Goal: Transaction & Acquisition: Purchase product/service

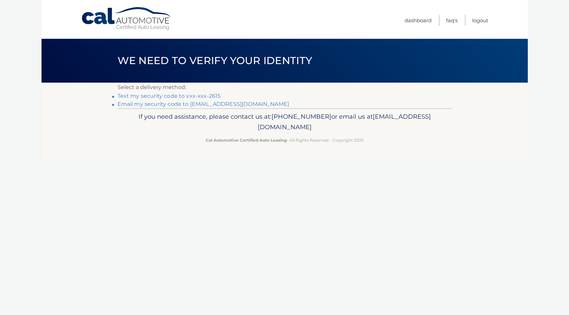
click at [150, 95] on link "Text my security code to xxx-xxx-2615" at bounding box center [168, 96] width 103 height 6
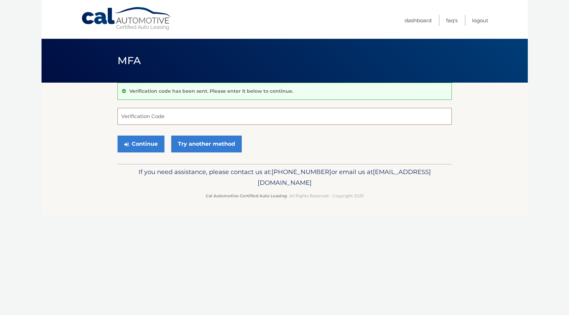
click at [150, 113] on input "Verification Code" at bounding box center [284, 116] width 334 height 17
click at [153, 115] on input "Verification Code" at bounding box center [284, 116] width 334 height 17
type input "025621"
click at [148, 138] on button "Continue" at bounding box center [140, 144] width 47 height 17
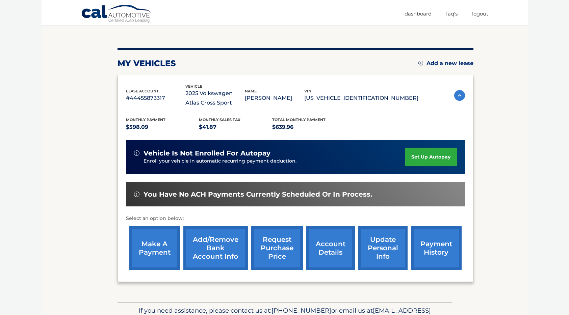
scroll to position [67, 0]
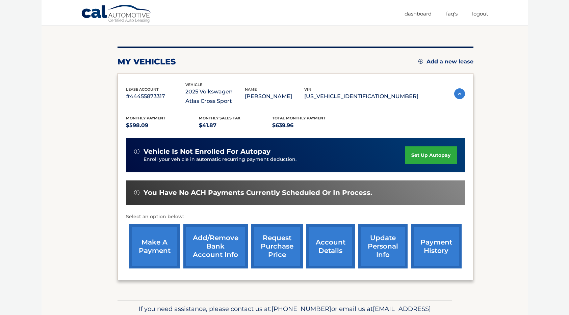
click at [164, 233] on link "make a payment" at bounding box center [154, 247] width 51 height 44
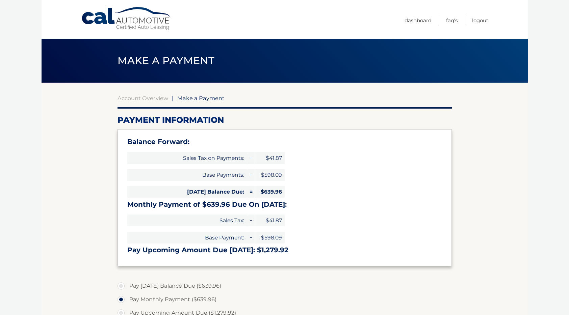
select select "YmEwNTMxNWUtM2JiMC00NjdkLTk0MjAtNjYzODUzMDM4MGRi"
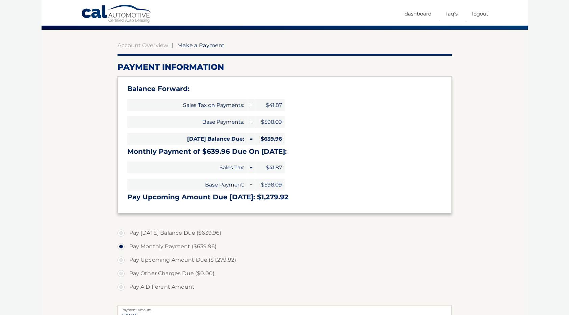
scroll to position [54, 0]
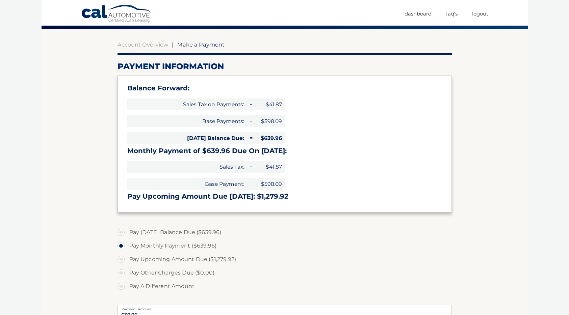
click at [122, 234] on label "Pay Today's Balance Due ($639.96)" at bounding box center [284, 233] width 334 height 14
click at [122, 234] on input "Pay Today's Balance Due ($639.96)" at bounding box center [123, 231] width 7 height 11
radio input "true"
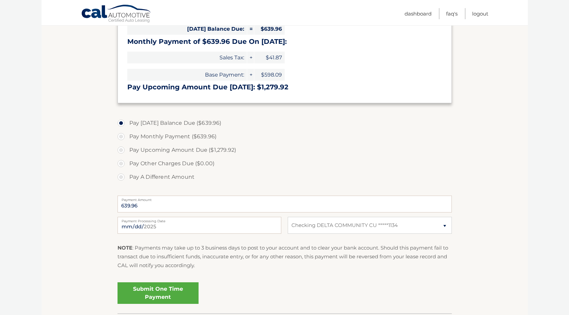
scroll to position [168, 0]
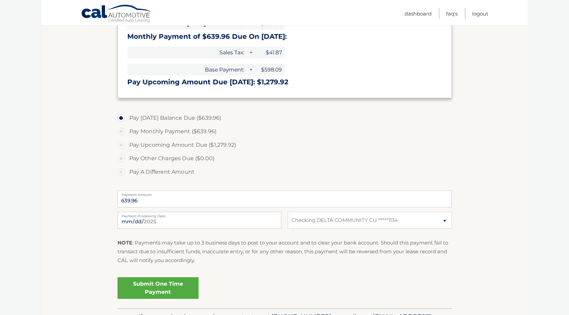
click at [171, 289] on link "Submit One Time Payment" at bounding box center [157, 289] width 81 height 22
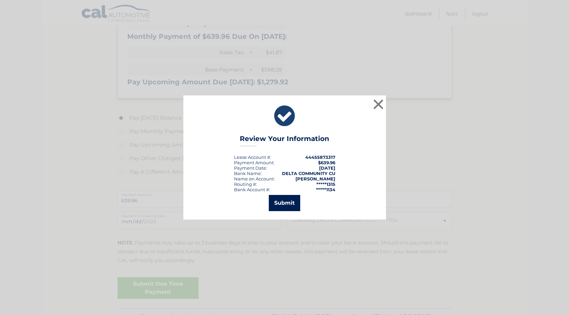
click at [281, 202] on button "Submit" at bounding box center [284, 203] width 31 height 16
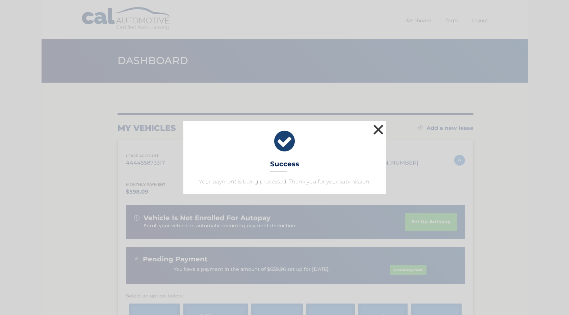
click at [375, 128] on button "×" at bounding box center [379, 130] width 14 height 14
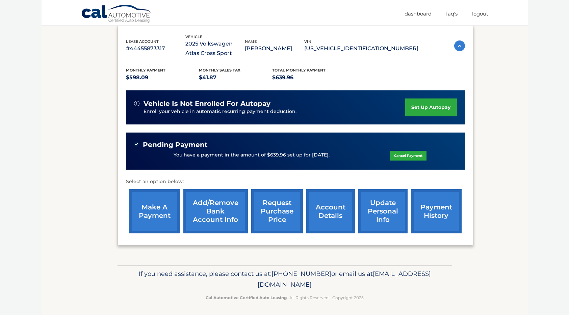
scroll to position [116, 0]
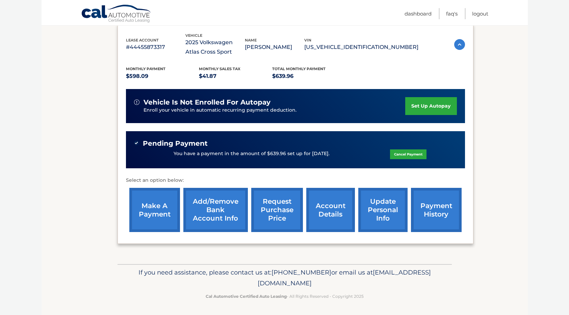
click at [456, 209] on link "payment history" at bounding box center [436, 210] width 51 height 44
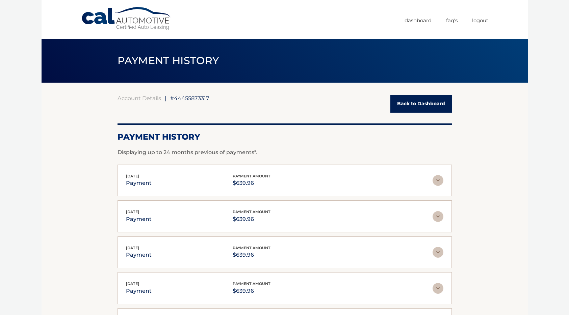
click at [440, 181] on img at bounding box center [437, 180] width 11 height 11
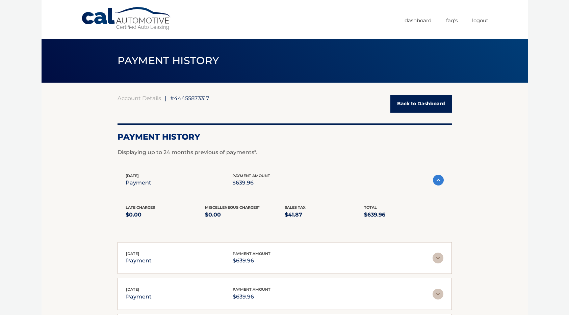
click at [440, 181] on img at bounding box center [438, 180] width 11 height 11
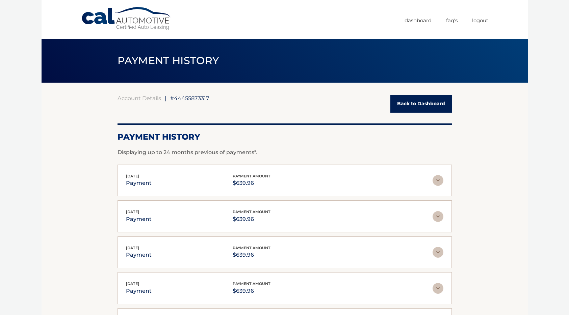
click at [424, 102] on link "Back to Dashboard" at bounding box center [420, 104] width 61 height 18
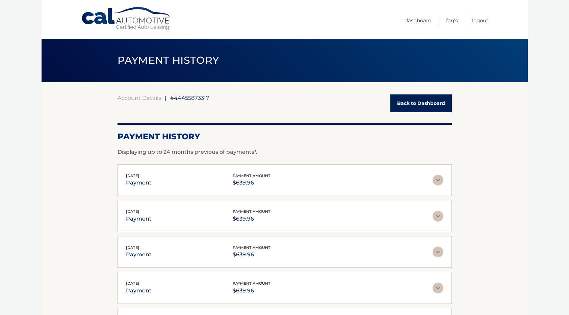
scroll to position [1, 0]
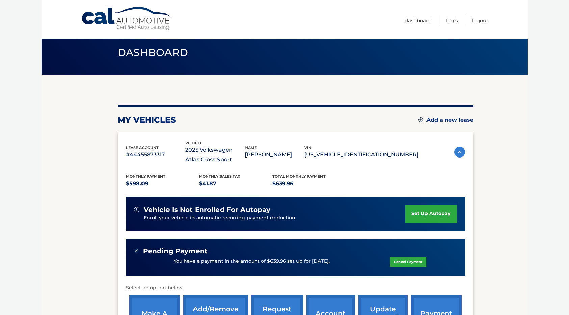
scroll to position [6, 0]
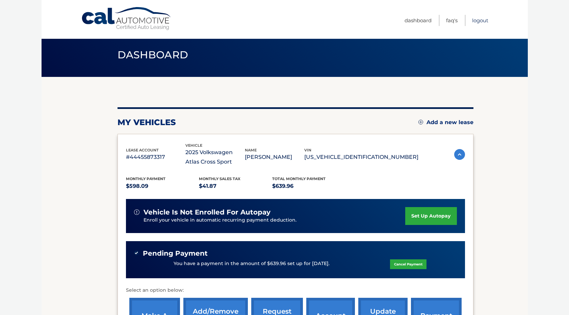
click at [479, 23] on link "Logout" at bounding box center [480, 20] width 16 height 11
